Goal: Task Accomplishment & Management: Manage account settings

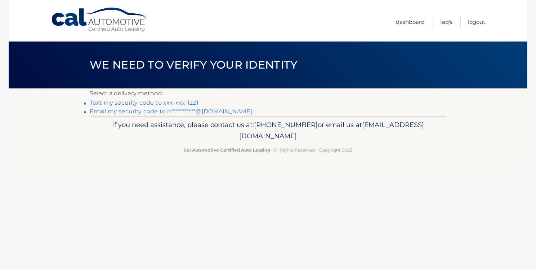
click at [101, 103] on link "Text my security code to xxx-xxx-1221" at bounding box center [144, 102] width 109 height 7
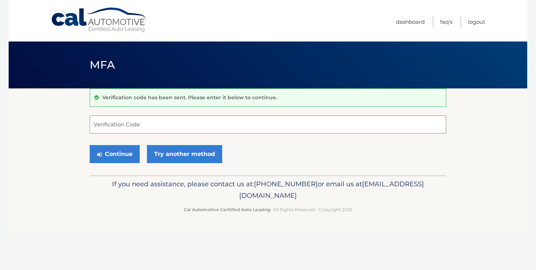
click at [158, 119] on input "Verification Code" at bounding box center [268, 124] width 357 height 18
type input "824884"
click at [124, 158] on button "Continue" at bounding box center [115, 154] width 50 height 18
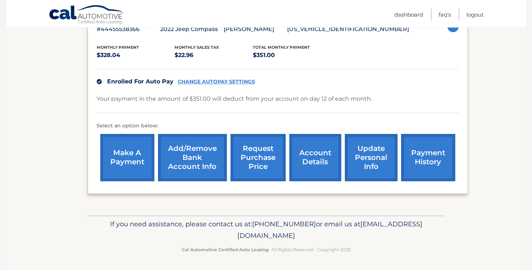
scroll to position [154, 0]
click at [346, 153] on link "update personal info" at bounding box center [371, 157] width 53 height 47
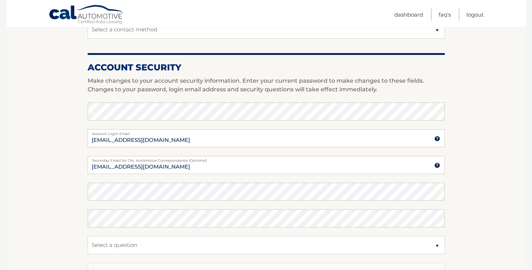
scroll to position [258, 0]
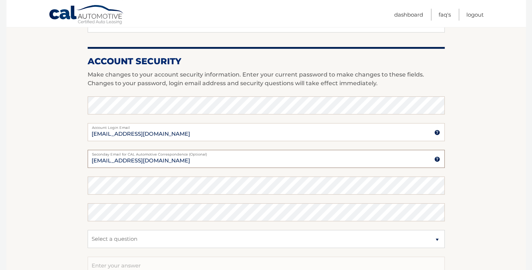
click at [428, 160] on input "hpepper@serenewablefuel.com" at bounding box center [266, 159] width 357 height 18
type input "h"
type input "[EMAIL_ADDRESS][DOMAIN_NAME]"
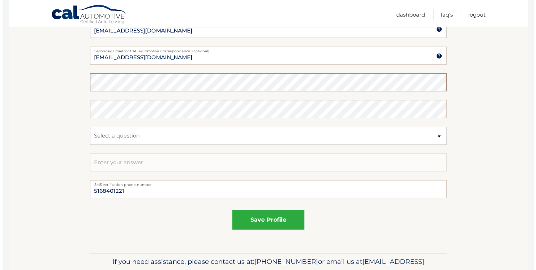
scroll to position [362, 0]
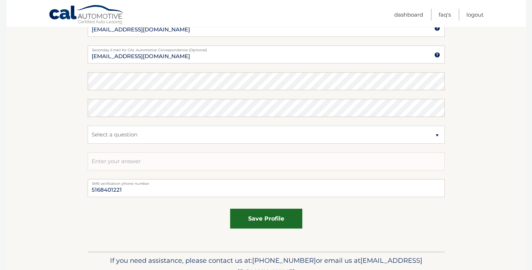
click at [255, 214] on button "save profile" at bounding box center [266, 218] width 72 height 20
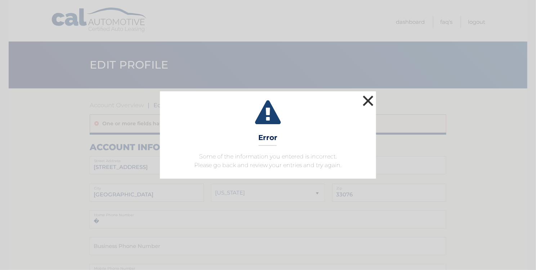
click at [368, 97] on button "×" at bounding box center [368, 100] width 14 height 14
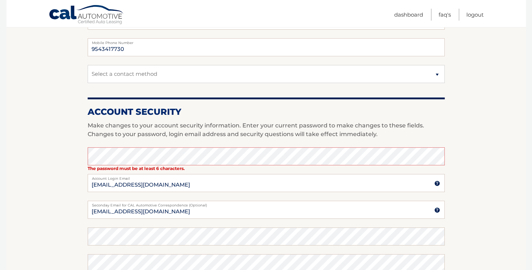
scroll to position [226, 0]
drag, startPoint x: 200, startPoint y: 212, endPoint x: 182, endPoint y: 212, distance: 18.0
click at [183, 214] on input "hpepper@serenewablefuel.com" at bounding box center [266, 209] width 357 height 18
click at [182, 209] on input "hpepper@serenewablefuel.com" at bounding box center [266, 209] width 357 height 18
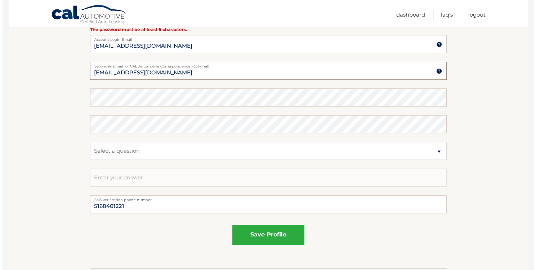
scroll to position [416, 0]
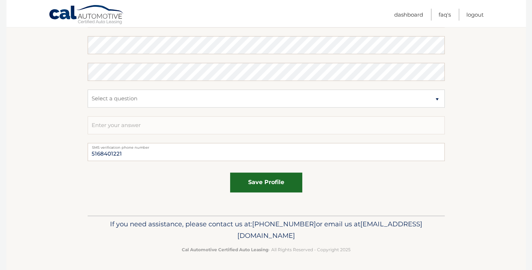
type input "[EMAIL_ADDRESS][DOMAIN_NAME]"
click at [276, 181] on button "save profile" at bounding box center [266, 182] width 72 height 20
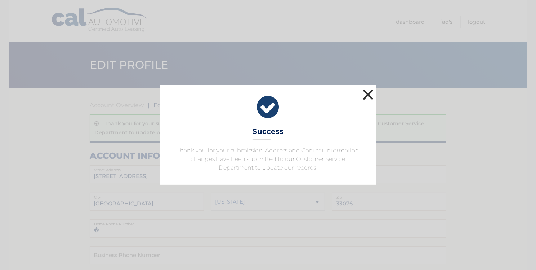
click at [367, 93] on button "×" at bounding box center [368, 94] width 14 height 14
